Goal: Information Seeking & Learning: Check status

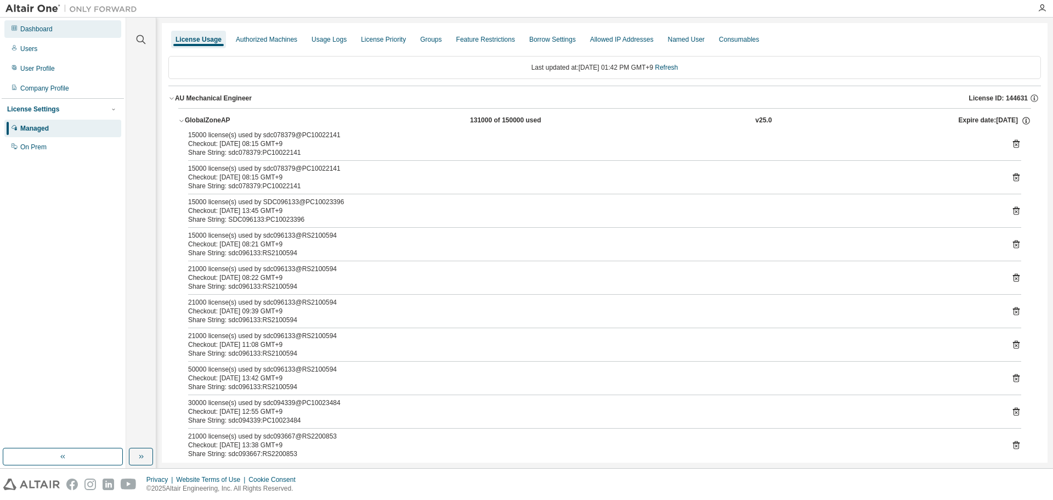
scroll to position [55, 0]
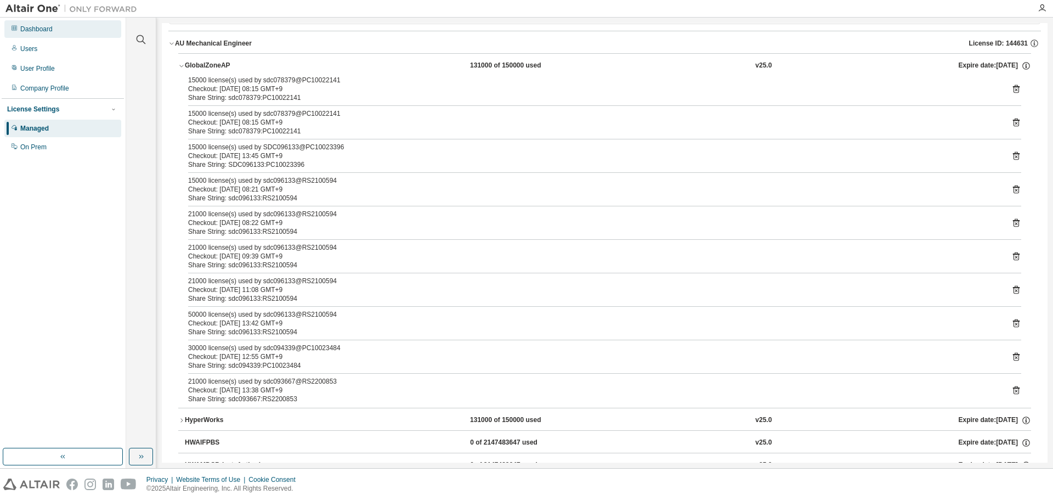
click at [59, 25] on div "Dashboard" at bounding box center [62, 29] width 117 height 18
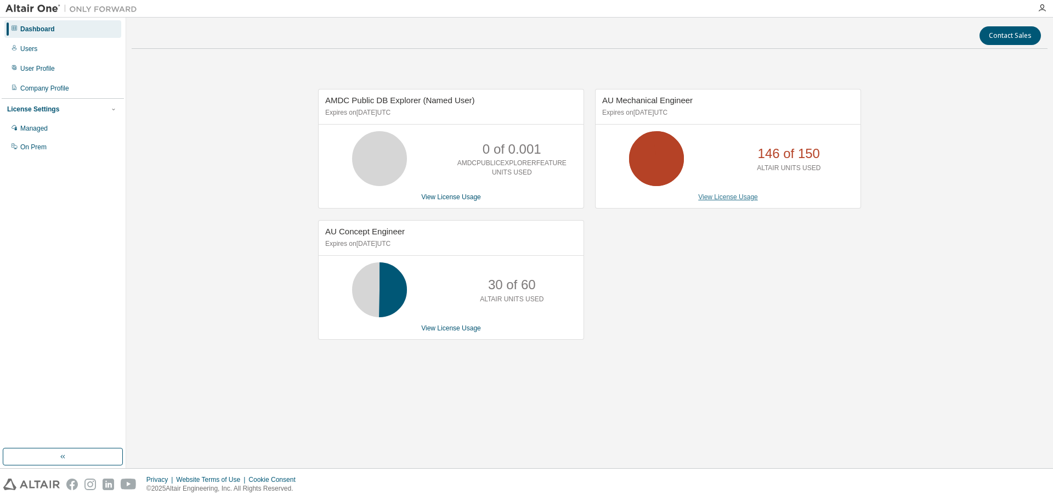
click at [725, 199] on link "View License Usage" at bounding box center [728, 197] width 60 height 8
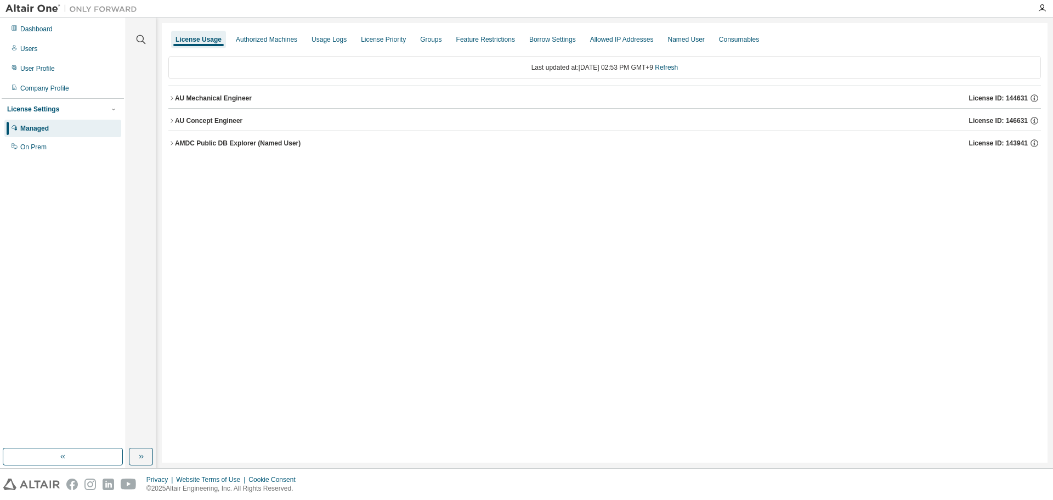
drag, startPoint x: 169, startPoint y: 97, endPoint x: 206, endPoint y: 104, distance: 37.5
click at [169, 97] on icon "button" at bounding box center [171, 98] width 7 height 7
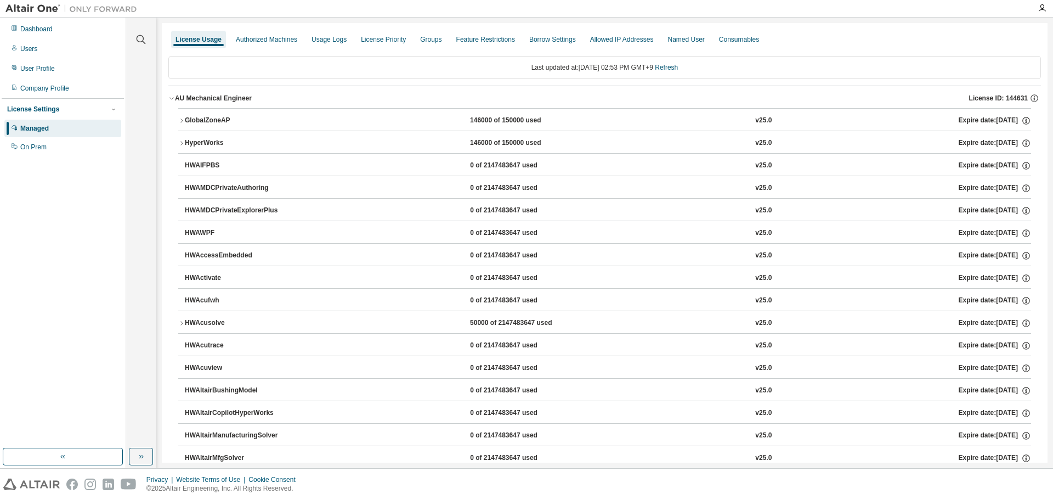
click at [179, 122] on icon "button" at bounding box center [181, 120] width 7 height 7
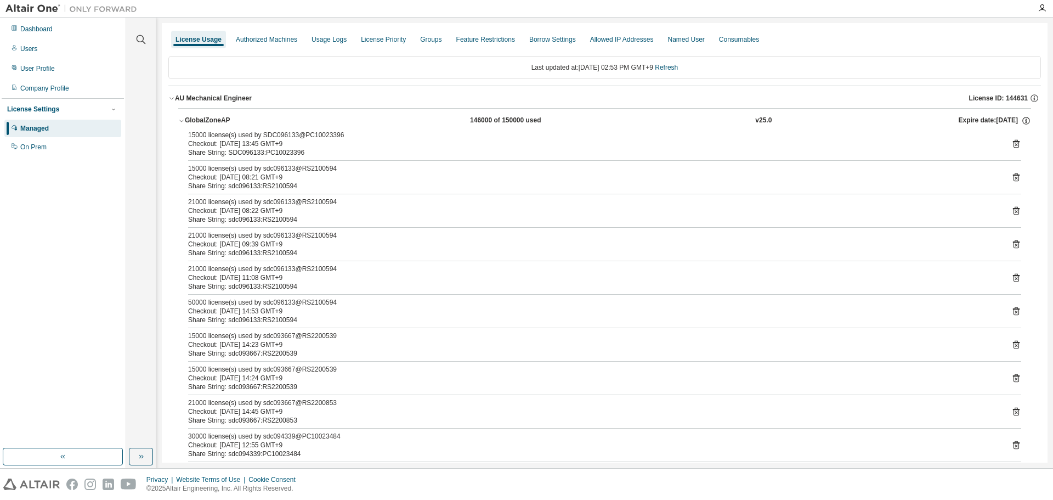
scroll to position [55, 0]
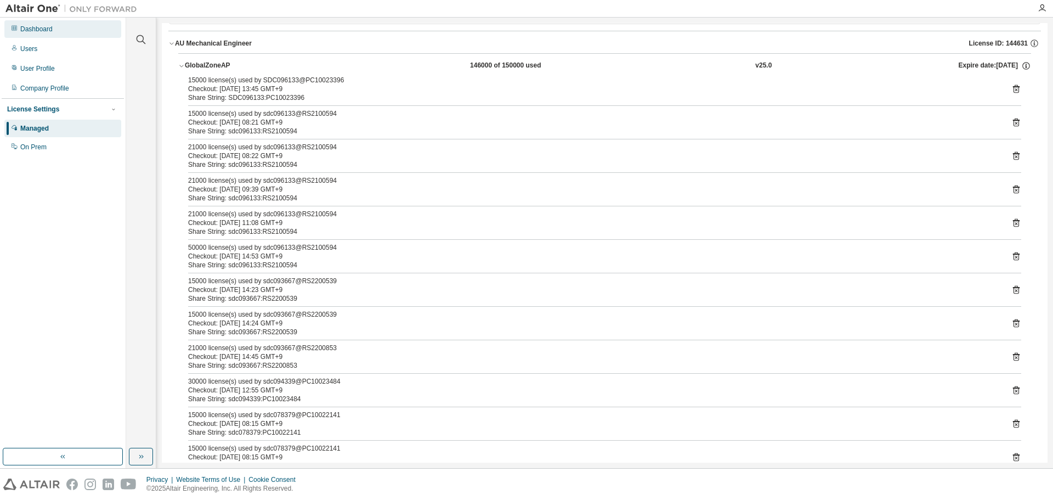
click at [63, 26] on div "Dashboard" at bounding box center [62, 29] width 117 height 18
